Goal: Information Seeking & Learning: Find contact information

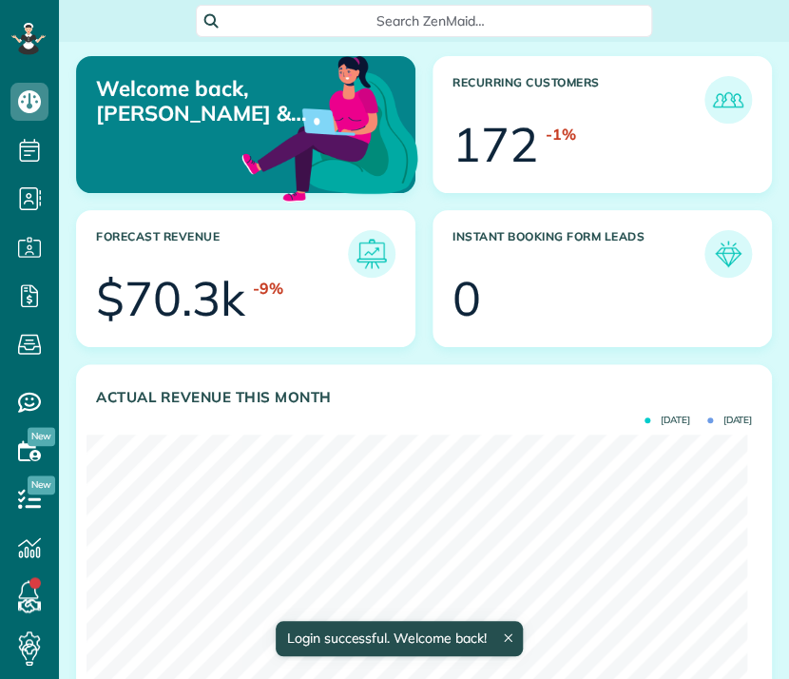
scroll to position [293, 660]
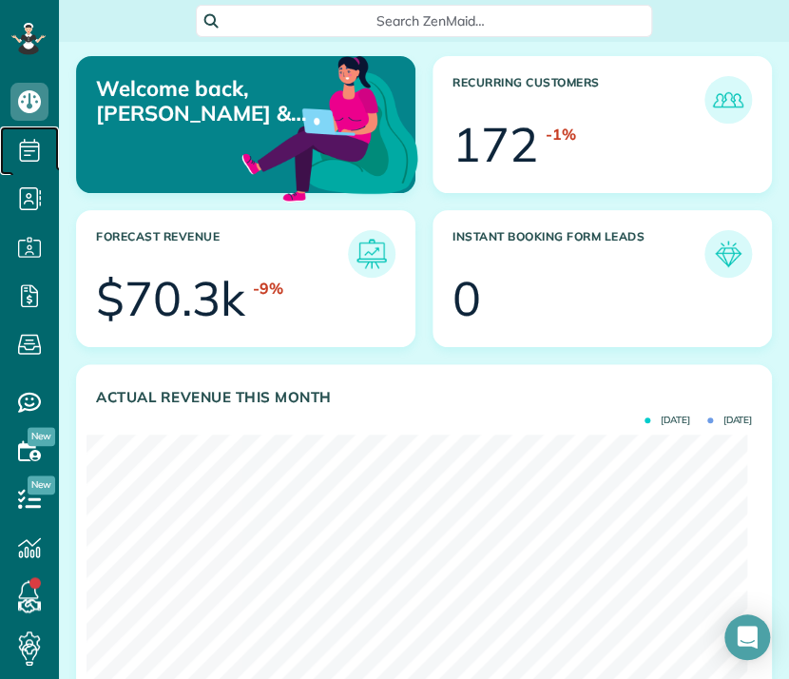
click at [20, 149] on use at bounding box center [30, 150] width 20 height 23
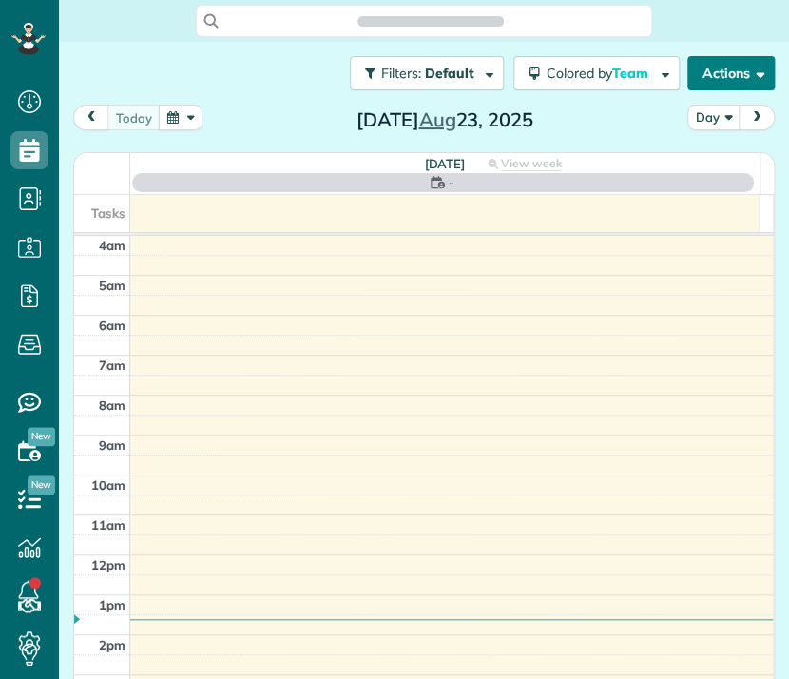
click at [750, 74] on span "button" at bounding box center [757, 73] width 14 height 14
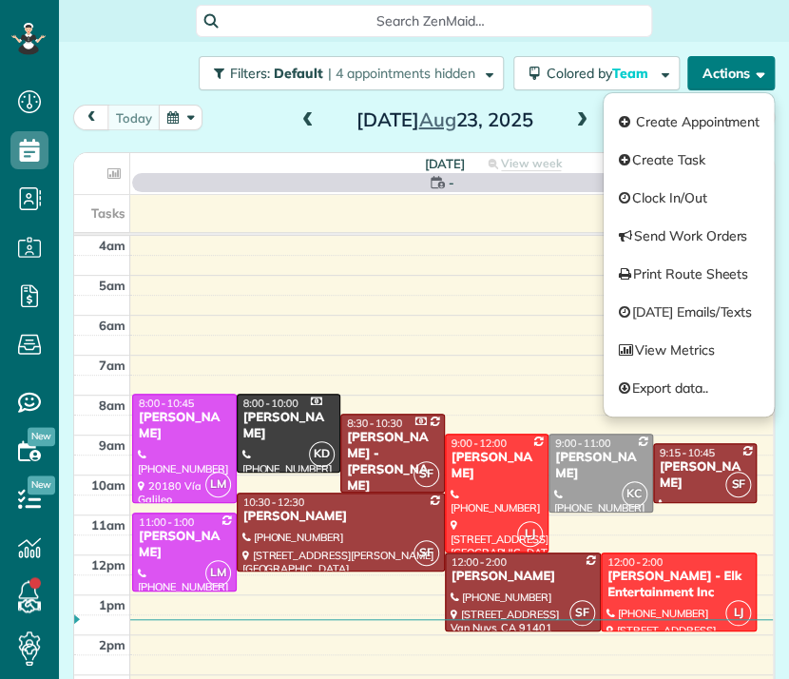
scroll to position [120, 0]
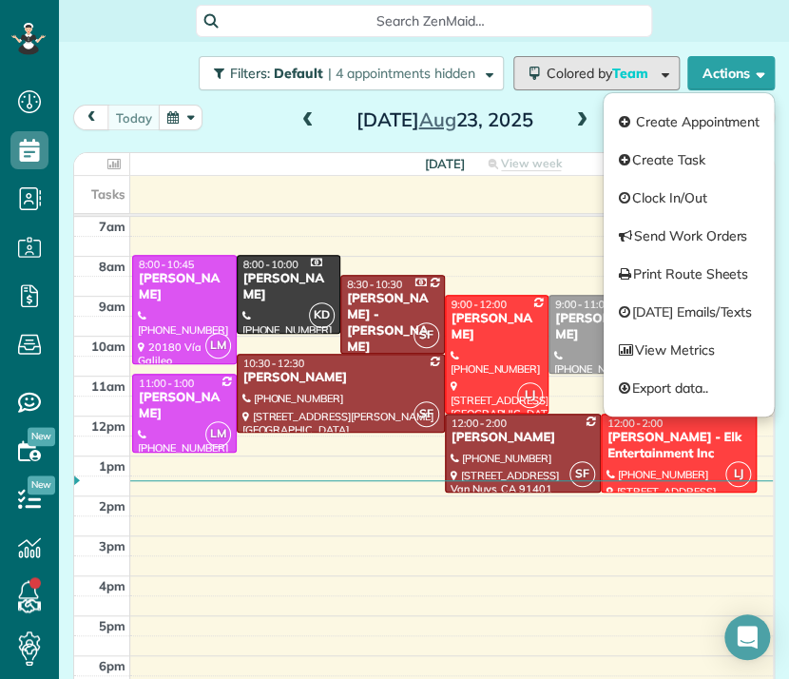
click at [568, 74] on span "Colored by Team" at bounding box center [601, 73] width 108 height 17
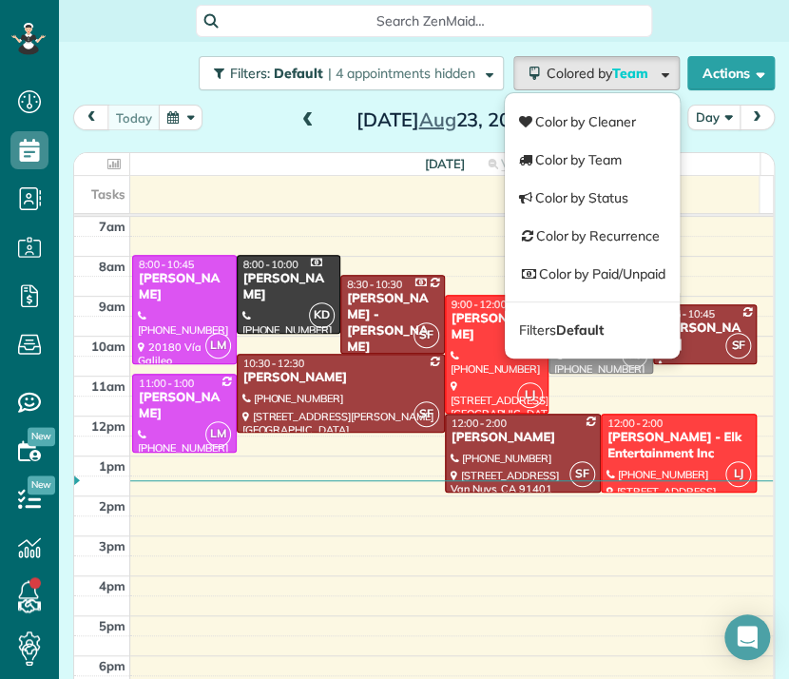
click at [714, 117] on button "Day" at bounding box center [713, 118] width 53 height 26
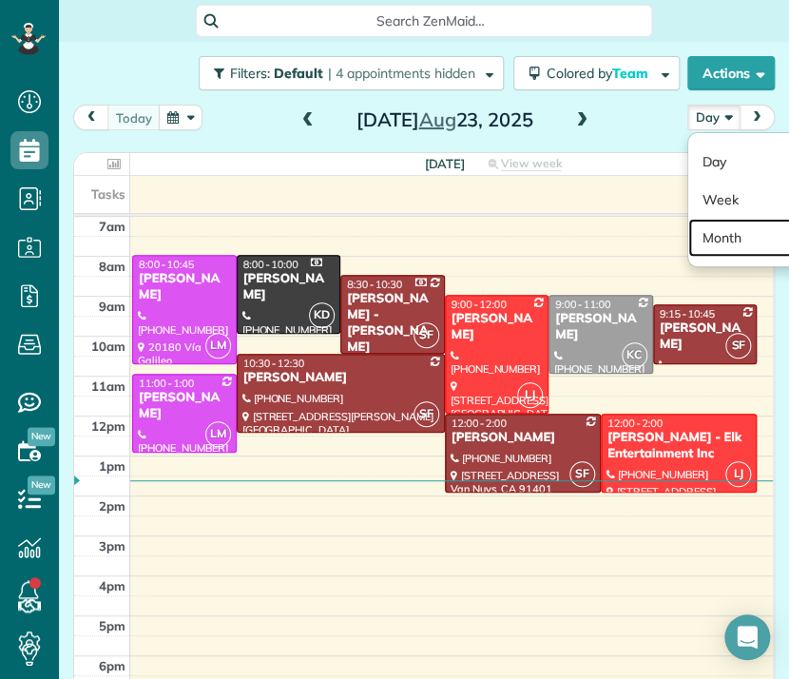
click at [703, 252] on link "Month" at bounding box center [763, 238] width 150 height 38
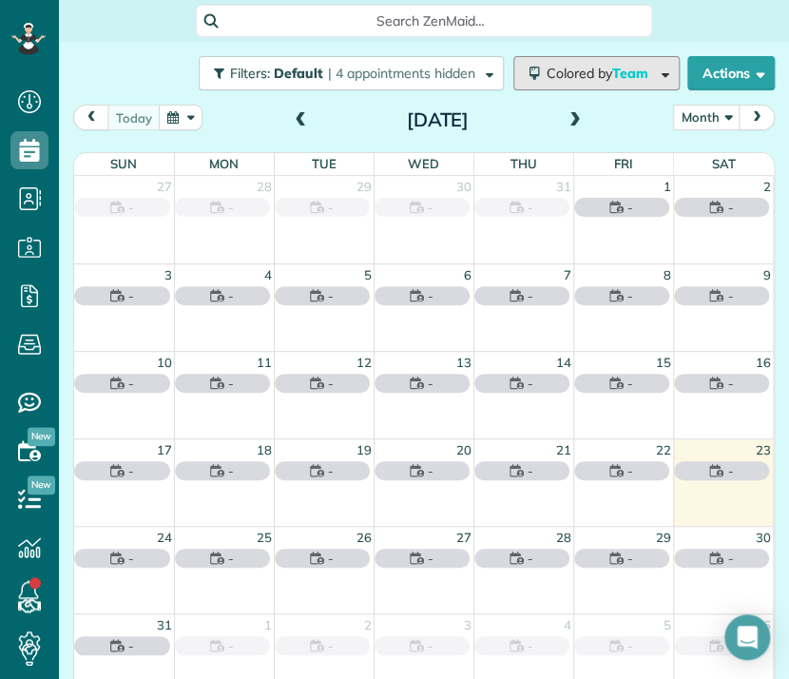
click at [584, 82] on button "Colored by Team" at bounding box center [596, 73] width 166 height 34
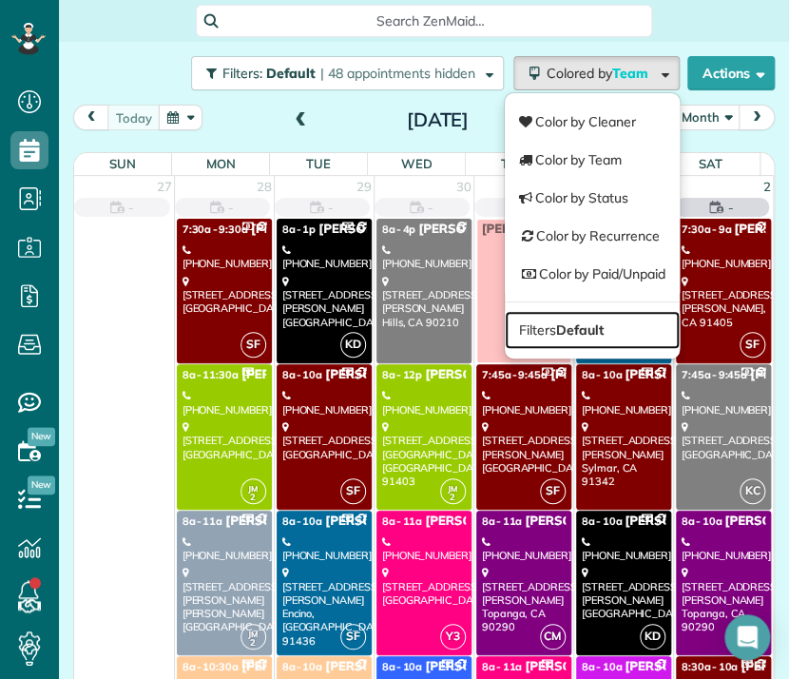
click at [583, 339] on link "Filters Default" at bounding box center [592, 330] width 175 height 38
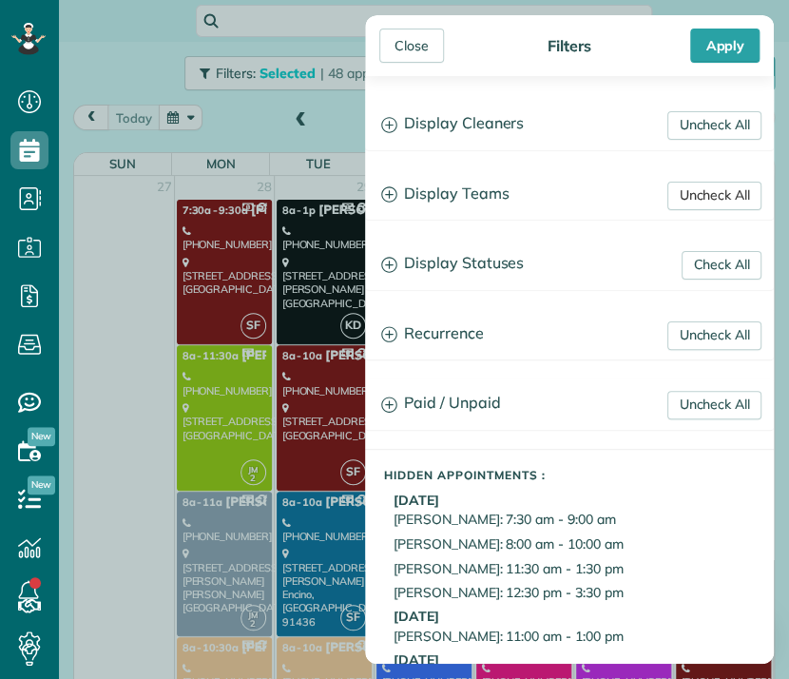
click at [679, 199] on link "Uncheck All" at bounding box center [714, 196] width 94 height 29
click at [681, 123] on link "Uncheck All" at bounding box center [714, 125] width 94 height 29
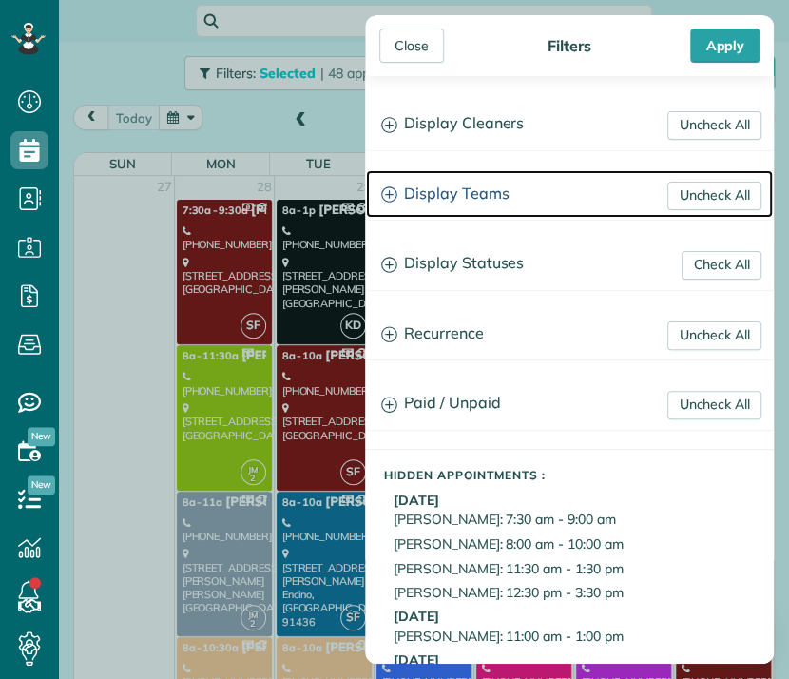
click at [456, 203] on h3 "Display Teams" at bounding box center [569, 194] width 407 height 48
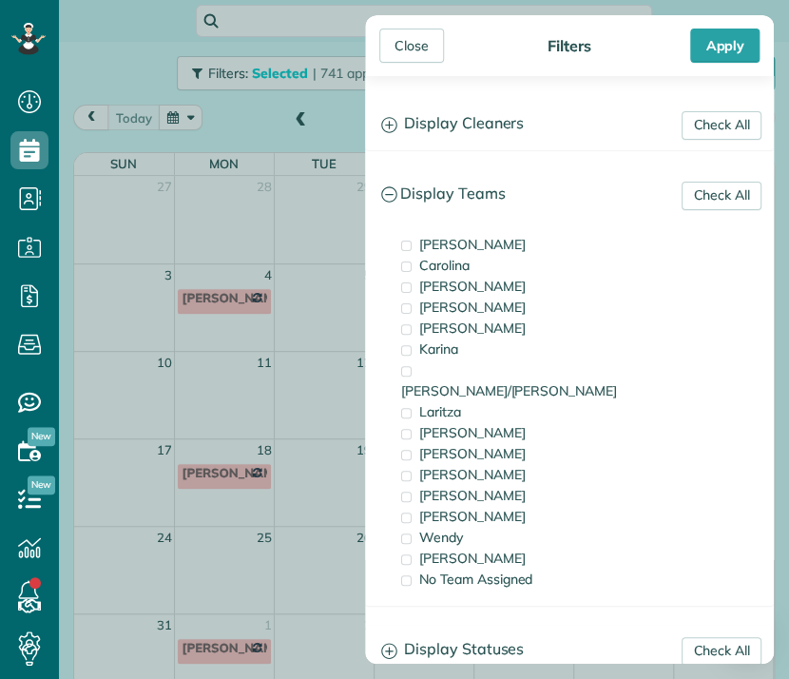
click at [430, 549] on span "[PERSON_NAME]" at bounding box center [472, 557] width 106 height 17
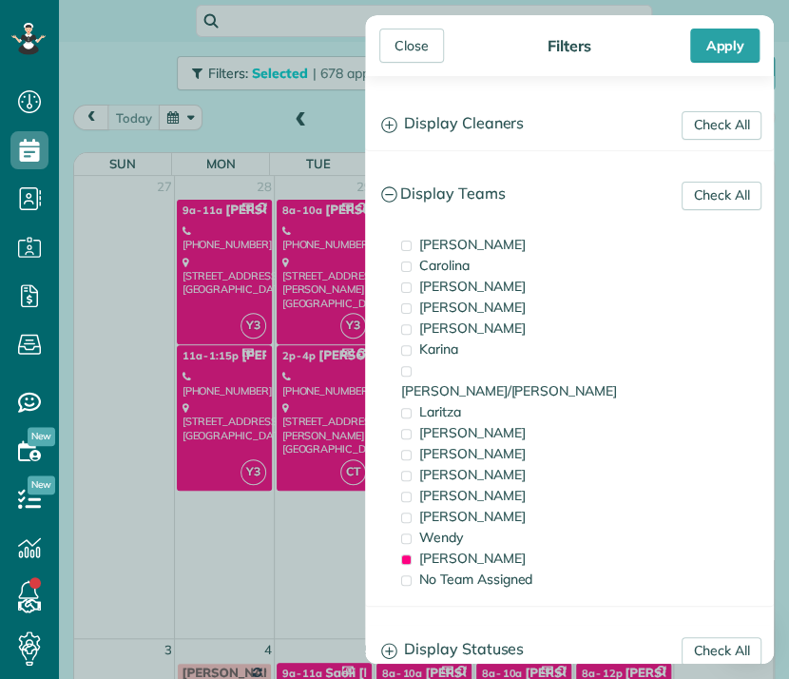
click at [418, 61] on div "Close" at bounding box center [411, 46] width 65 height 34
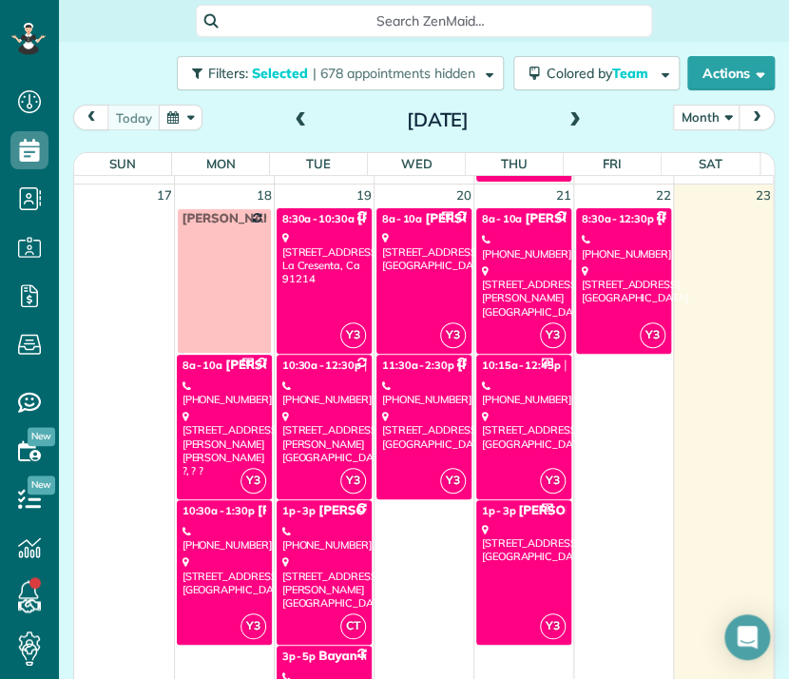
scroll to position [1519, 0]
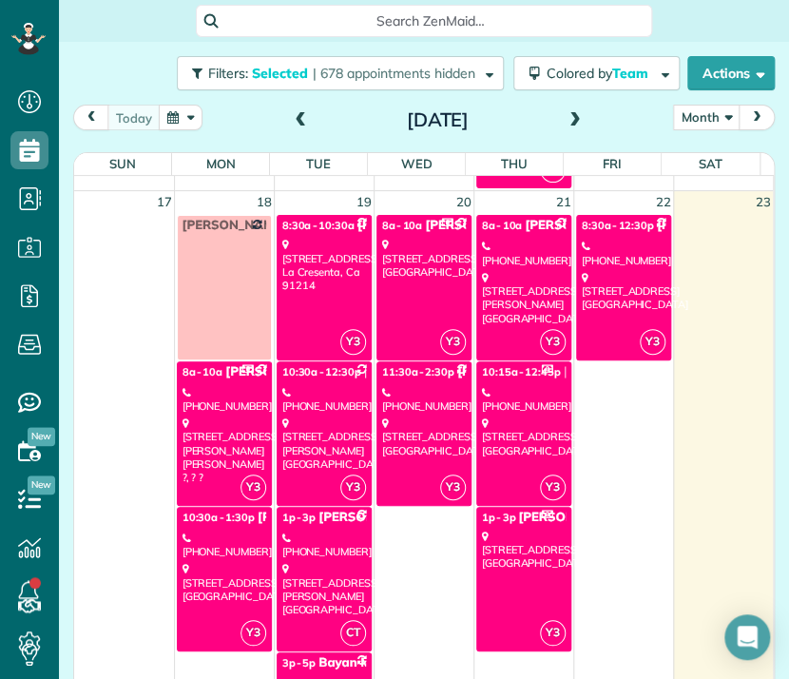
click at [522, 386] on div "[PHONE_NUMBER]" at bounding box center [524, 400] width 84 height 28
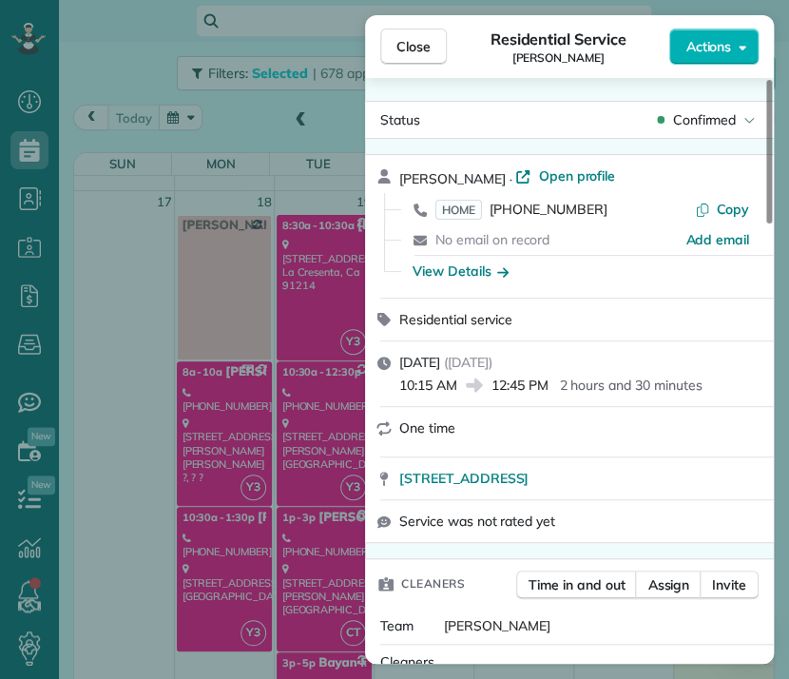
click at [423, 52] on span "Close" at bounding box center [413, 46] width 34 height 19
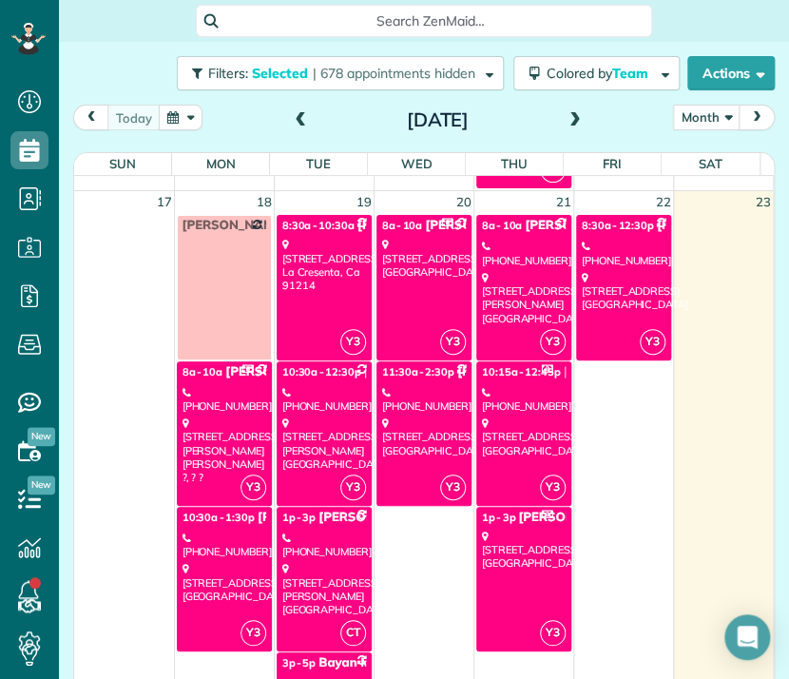
click at [513, 559] on div "[STREET_ADDRESS]" at bounding box center [524, 550] width 84 height 41
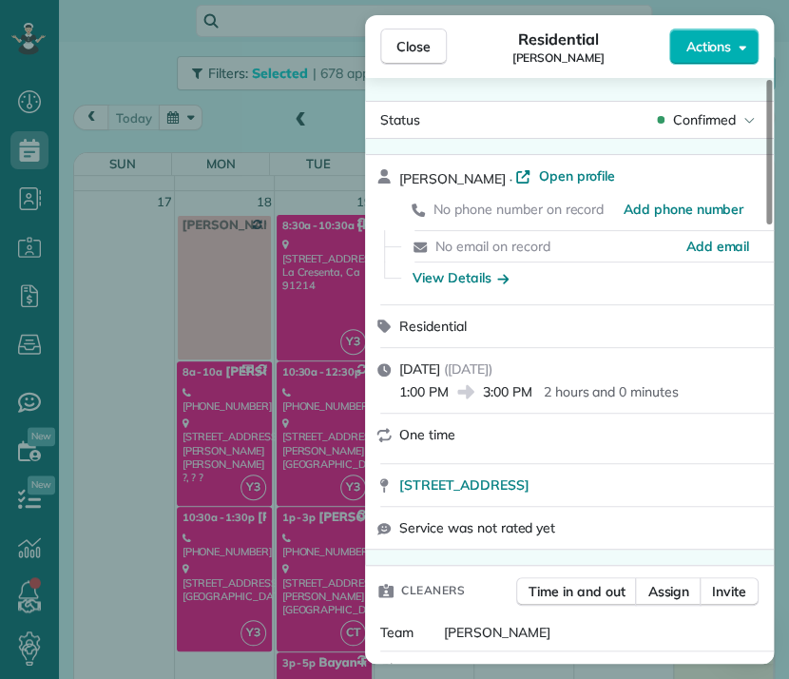
click at [422, 58] on button "Close" at bounding box center [413, 47] width 67 height 36
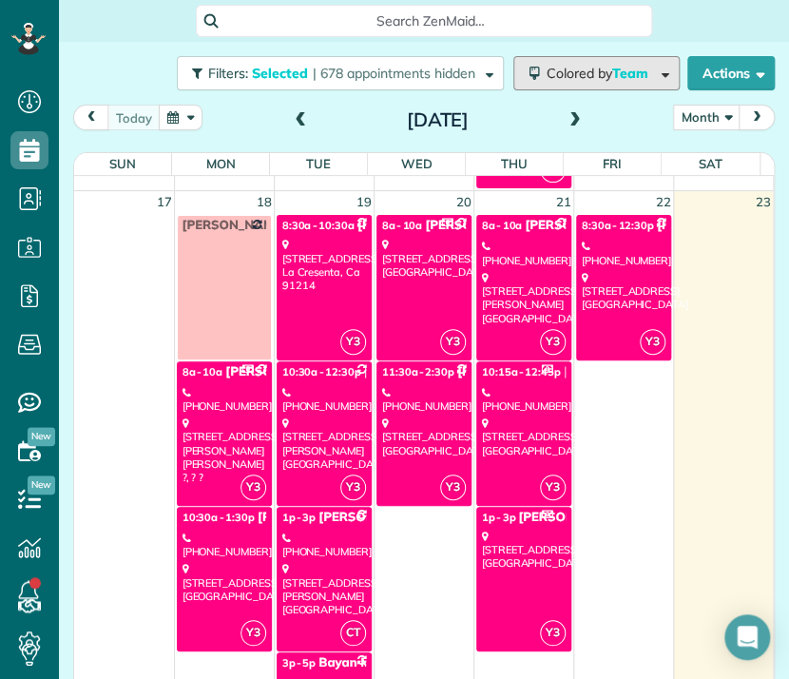
click at [612, 67] on span "Team" at bounding box center [631, 73] width 39 height 17
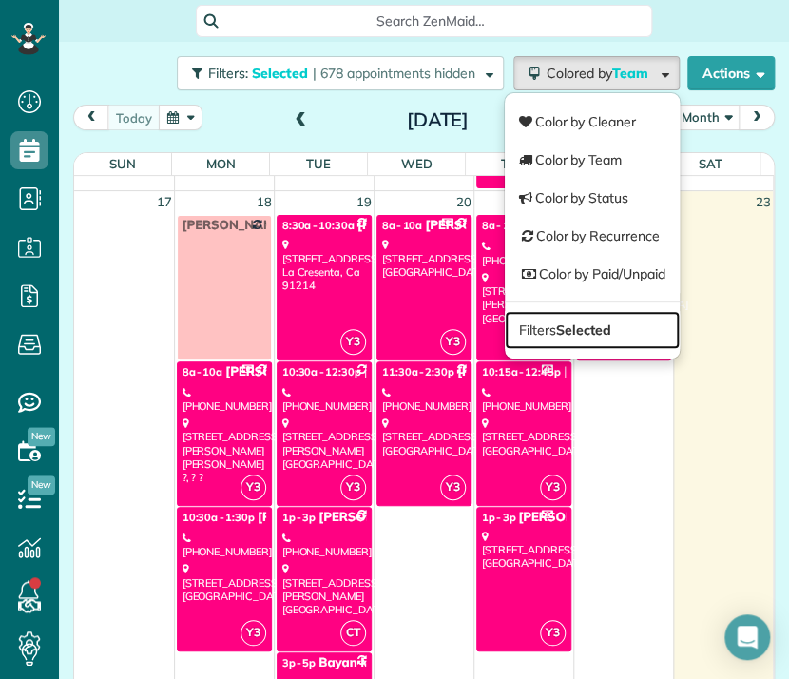
click at [556, 322] on strong "Selected" at bounding box center [583, 329] width 55 height 17
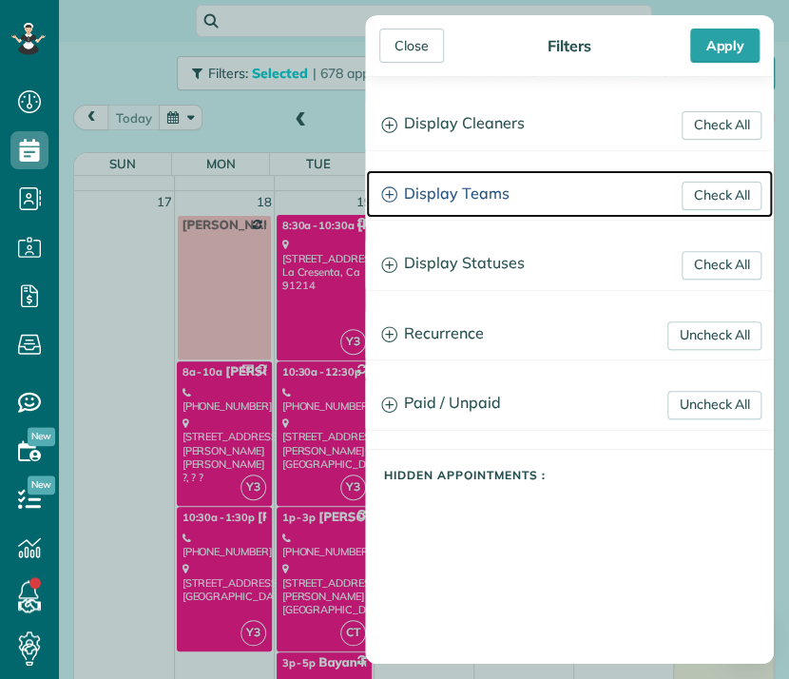
click at [443, 187] on h3 "Display Teams" at bounding box center [569, 194] width 407 height 48
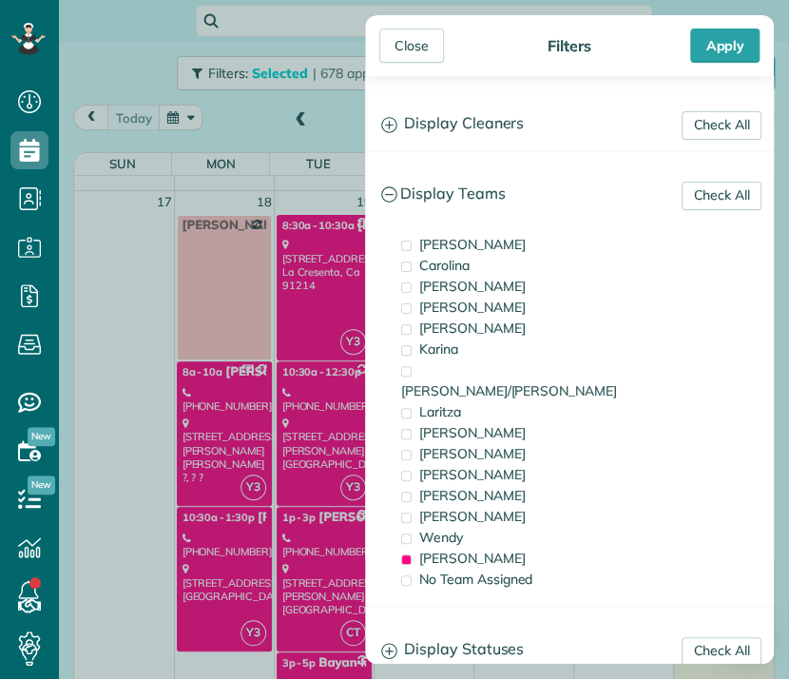
click at [425, 549] on span "[PERSON_NAME]" at bounding box center [472, 557] width 106 height 17
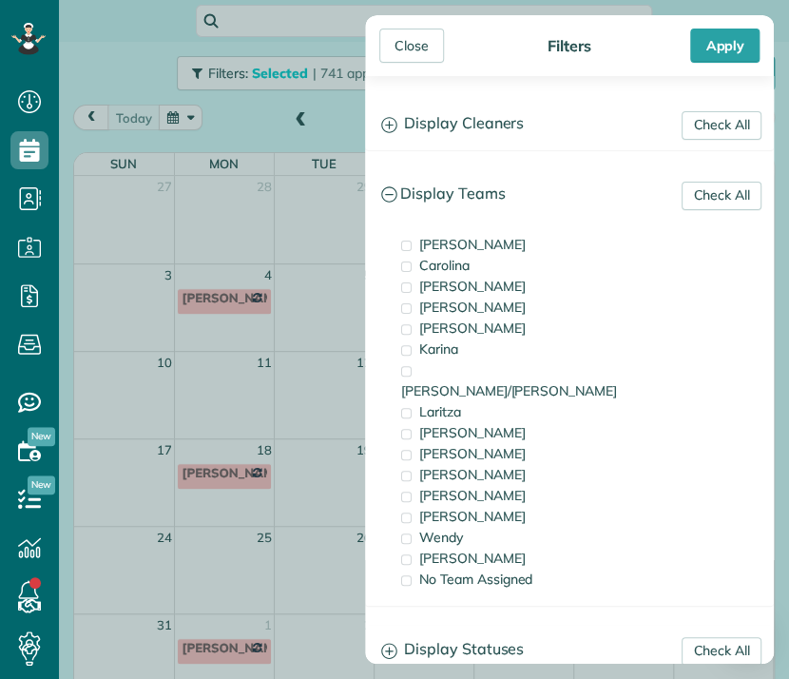
click at [422, 466] on span "[PERSON_NAME]" at bounding box center [472, 474] width 106 height 17
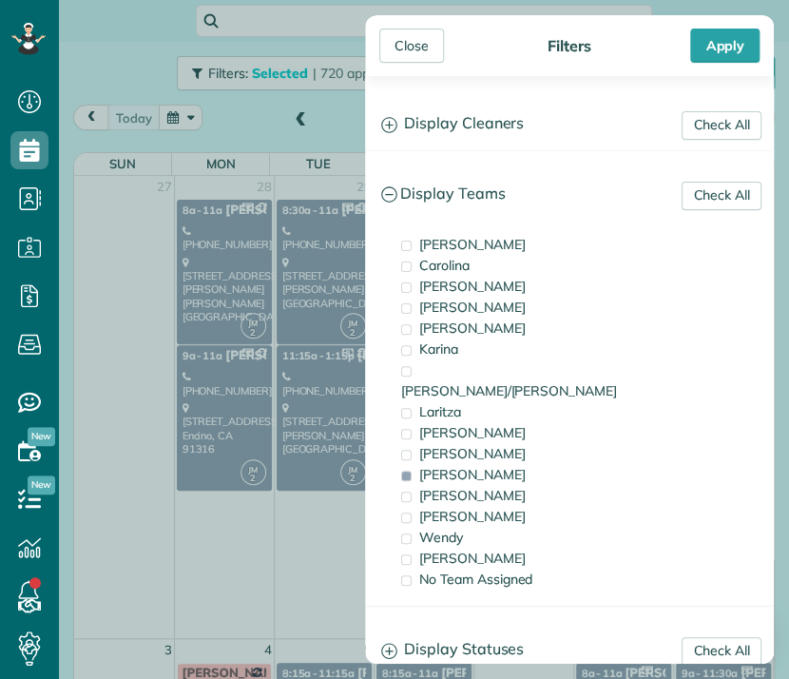
click at [405, 37] on div "Close" at bounding box center [411, 46] width 65 height 34
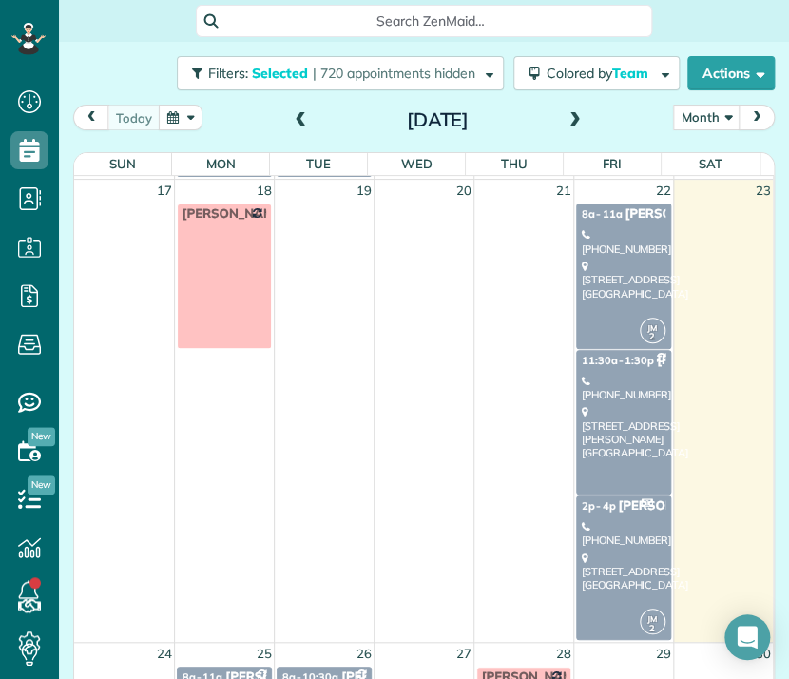
scroll to position [1100, 0]
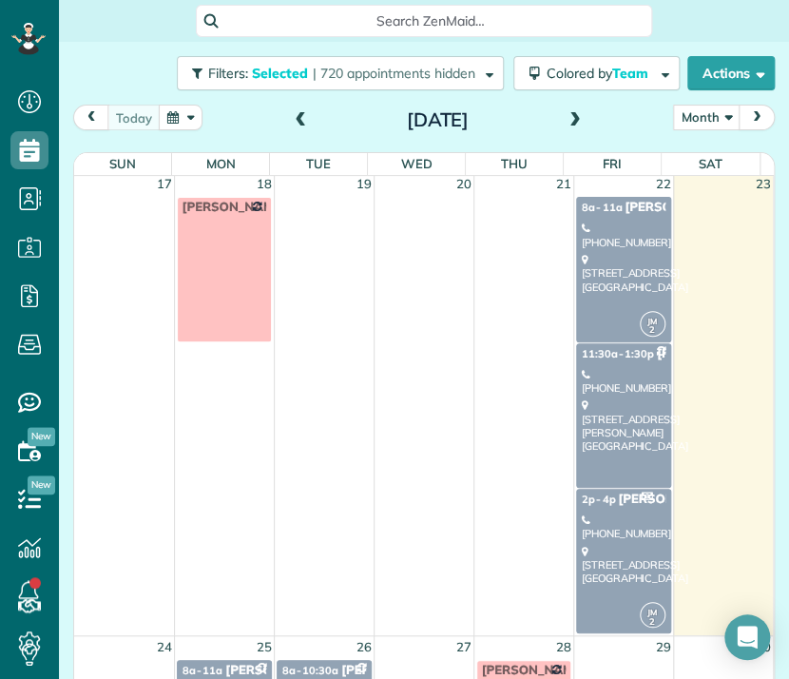
click at [595, 241] on div "[PHONE_NUMBER]" at bounding box center [624, 236] width 84 height 28
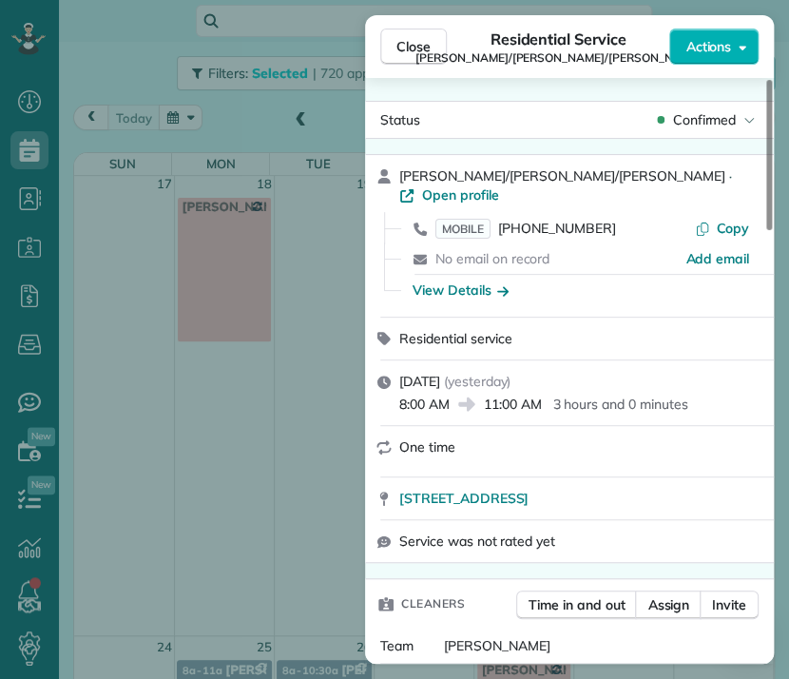
click at [414, 35] on button "Close" at bounding box center [413, 47] width 67 height 36
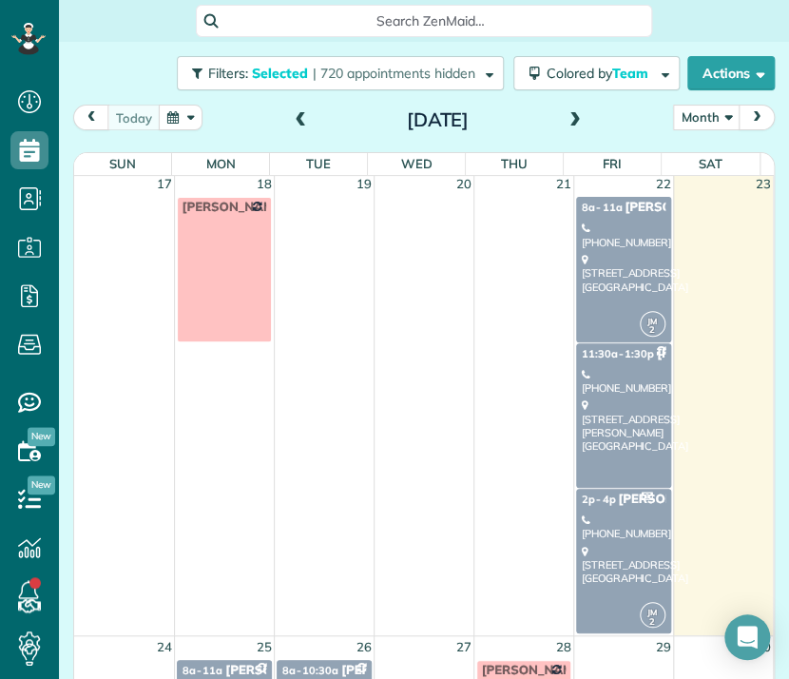
click at [611, 425] on div "[STREET_ADDRESS][PERSON_NAME]" at bounding box center [624, 425] width 84 height 54
